Goal: Check status

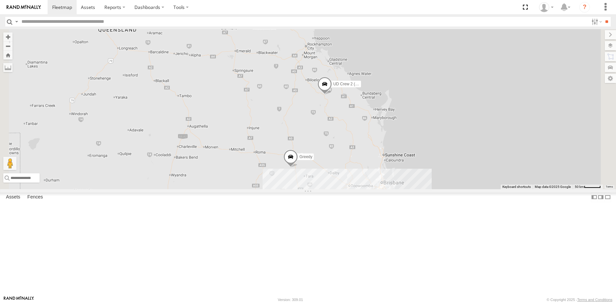
drag, startPoint x: 377, startPoint y: 152, endPoint x: 375, endPoint y: 160, distance: 9.0
click at [375, 160] on div "Greedy UD Crew 2 (Cam)" at bounding box center [308, 109] width 616 height 160
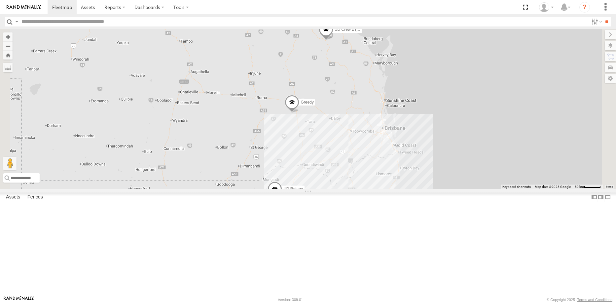
drag, startPoint x: 396, startPoint y: 154, endPoint x: 395, endPoint y: 112, distance: 42.0
click at [395, 112] on div "Greedy UD Crew 2 (Cam) UD Ratana" at bounding box center [308, 109] width 616 height 160
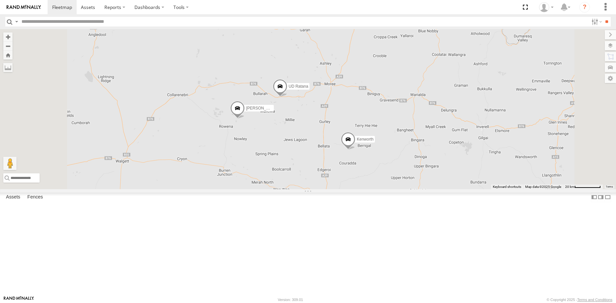
drag, startPoint x: 358, startPoint y: 211, endPoint x: 366, endPoint y: 173, distance: 38.0
click at [366, 173] on div "Greedy UD Crew 2 (Cam) Kenworth UD-Auger [PERSON_NAME] UD [PERSON_NAME]" at bounding box center [308, 109] width 616 height 160
click at [288, 96] on span at bounding box center [280, 87] width 15 height 18
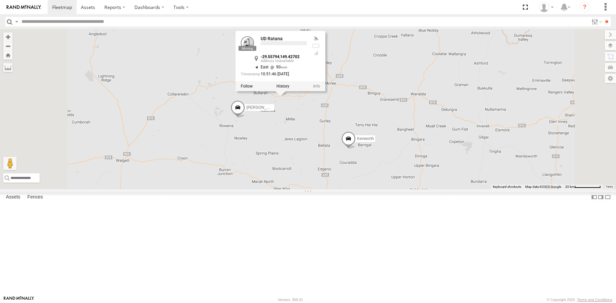
click at [375, 170] on div "Greedy UD Crew 2 (Cam) Kenworth UD-Auger [PERSON_NAME] UD [PERSON_NAME] UD [PER…" at bounding box center [308, 109] width 616 height 160
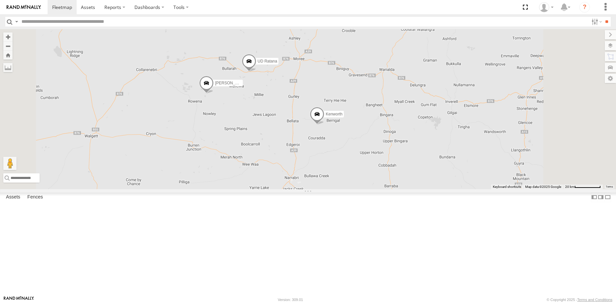
drag, startPoint x: 397, startPoint y: 199, endPoint x: 390, endPoint y: 194, distance: 8.7
click at [390, 189] on div "Greedy UD Crew 2 (Cam) Kenworth UD-Auger [PERSON_NAME] UD [PERSON_NAME]" at bounding box center [308, 109] width 616 height 160
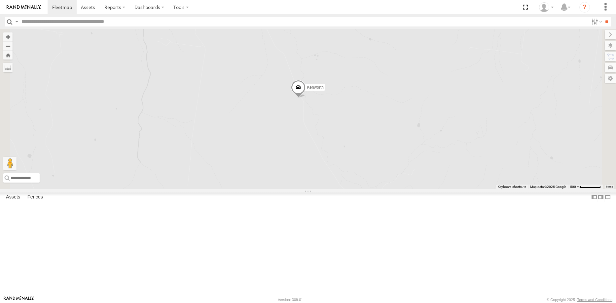
click at [306, 98] on span at bounding box center [298, 89] width 15 height 18
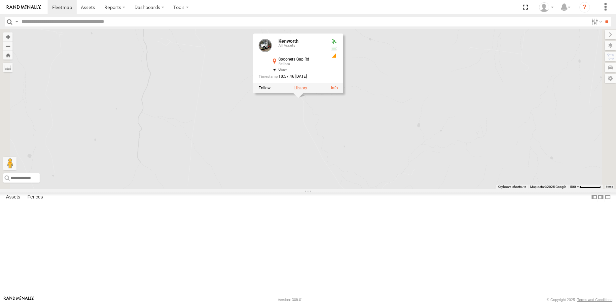
click at [307, 90] on label at bounding box center [300, 88] width 13 height 5
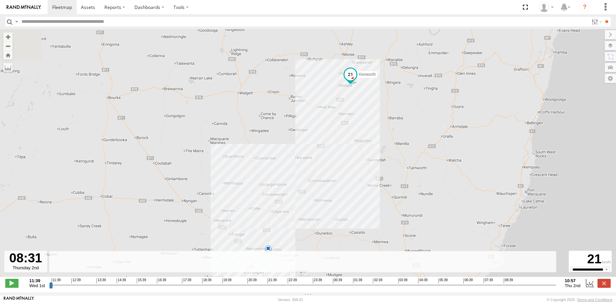
click at [501, 287] on input "range" at bounding box center [302, 285] width 507 height 6
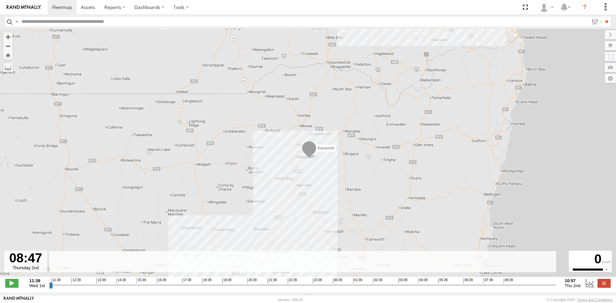
drag, startPoint x: 501, startPoint y: 287, endPoint x: 507, endPoint y: 288, distance: 6.0
type input "**********"
click at [507, 288] on input "range" at bounding box center [302, 285] width 507 height 6
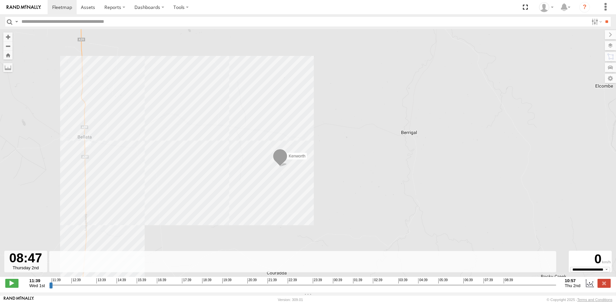
drag, startPoint x: 241, startPoint y: 155, endPoint x: 240, endPoint y: 175, distance: 20.8
click at [240, 175] on div "Kenworth 12:08 Wed 14:03 Wed 15:48 Wed 19:05 Wed 19:24 Wed" at bounding box center [308, 156] width 616 height 254
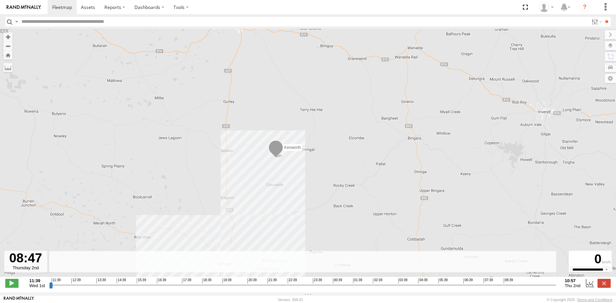
click at [17, 8] on img at bounding box center [24, 7] width 34 height 5
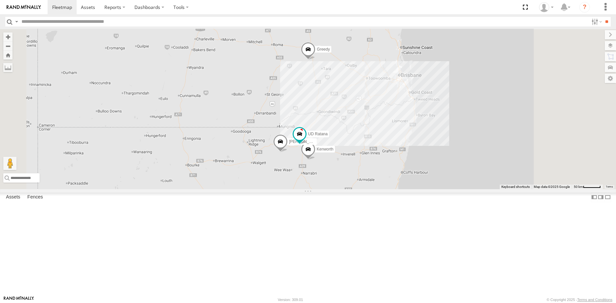
drag, startPoint x: 452, startPoint y: 106, endPoint x: 411, endPoint y: 192, distance: 95.2
click at [333, 151] on span "Kenworth" at bounding box center [325, 149] width 17 height 5
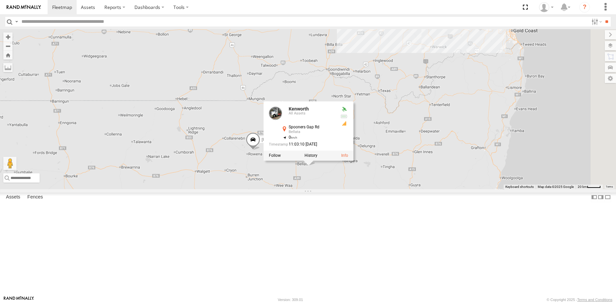
click at [307, 189] on div "UD Crew 2 (Cam) UD-Auger Greedy Kenworth Russell Kerr UD Ratana Kenworth All As…" at bounding box center [308, 109] width 616 height 160
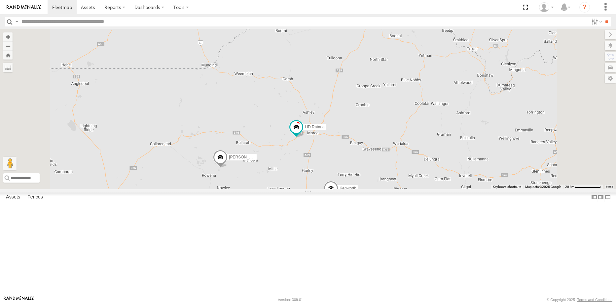
drag, startPoint x: 381, startPoint y: 197, endPoint x: 372, endPoint y: 220, distance: 25.7
click at [372, 189] on div "UD Crew 2 (Cam) UD-Auger Greedy Kenworth Russell Kerr UD Ratana" at bounding box center [308, 109] width 616 height 160
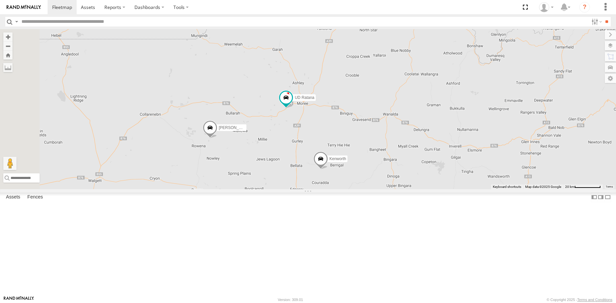
drag, startPoint x: 469, startPoint y: 123, endPoint x: 458, endPoint y: 94, distance: 30.6
click at [458, 94] on div "UD Crew 2 (Cam) UD-Auger Greedy Kenworth Russell Kerr UD Ratana" at bounding box center [308, 109] width 616 height 160
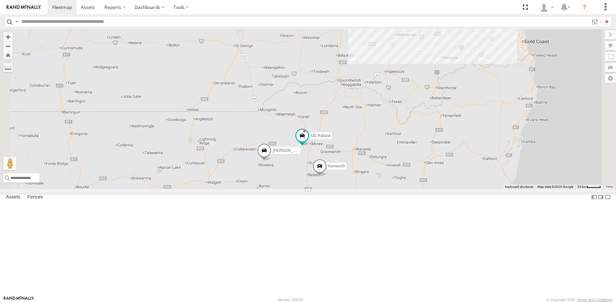
drag, startPoint x: 441, startPoint y: 92, endPoint x: 417, endPoint y: 160, distance: 72.8
click at [417, 160] on div "UD Crew 2 (Cam) UD-Auger Greedy Kenworth Russell Kerr UD Ratana" at bounding box center [308, 109] width 616 height 160
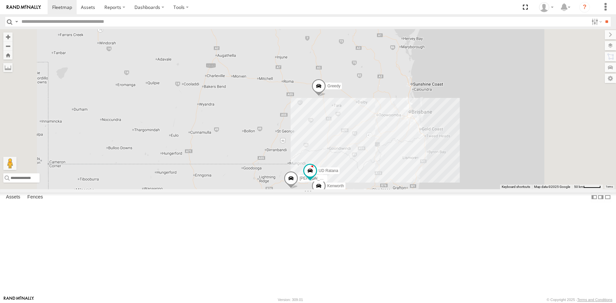
drag, startPoint x: 413, startPoint y: 134, endPoint x: 406, endPoint y: 178, distance: 45.5
click at [406, 178] on div "UD Crew 2 (Cam) UD-Auger Greedy Kenworth Russell Kerr UD Ratana" at bounding box center [308, 109] width 616 height 160
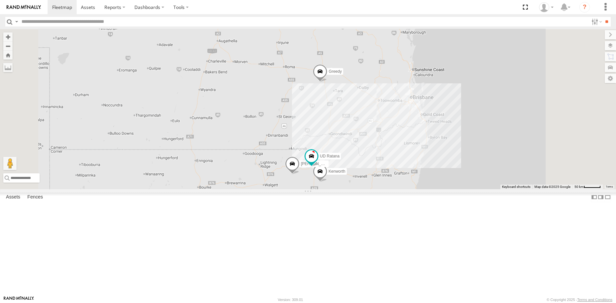
drag, startPoint x: 408, startPoint y: 166, endPoint x: 409, endPoint y: 152, distance: 13.6
click at [409, 152] on div "UD Crew 2 (Cam) UD-Auger Greedy Kenworth Russell Kerr UD Ratana" at bounding box center [308, 109] width 616 height 160
